Goal: Find specific page/section: Find specific page/section

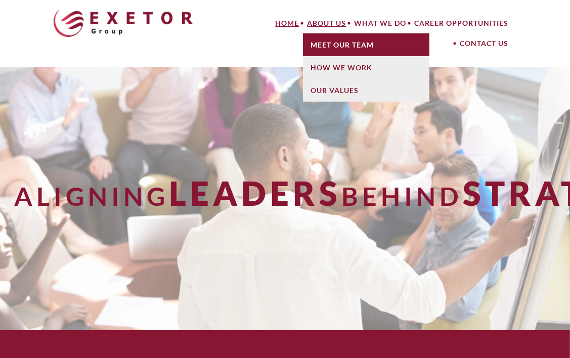
click at [335, 42] on link "Meet Our Team" at bounding box center [366, 44] width 126 height 23
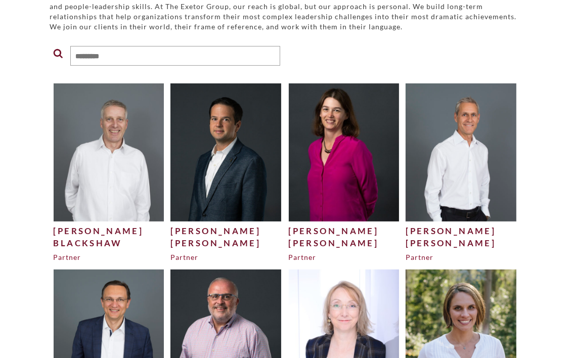
scroll to position [147, 0]
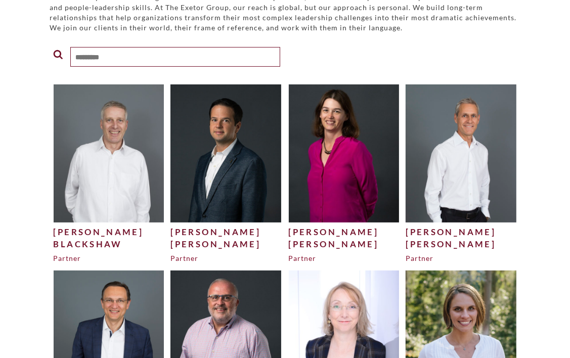
click at [162, 55] on input "text" at bounding box center [175, 57] width 210 height 20
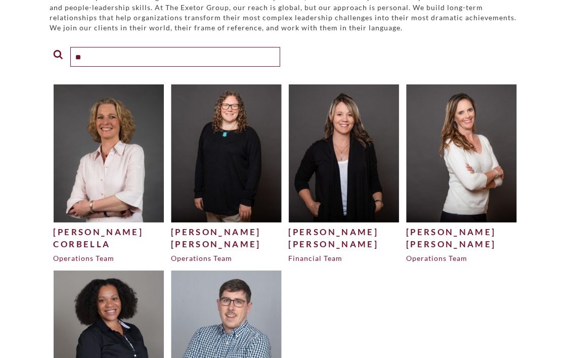
type input "*"
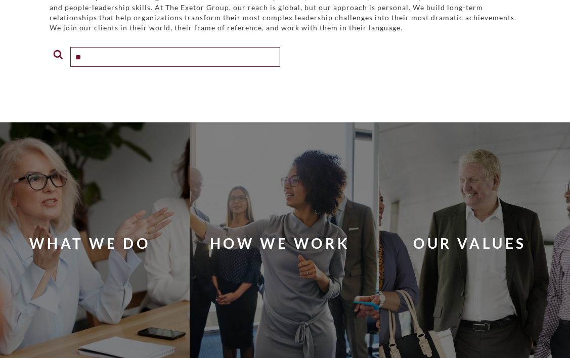
type input "*"
